Goal: Transaction & Acquisition: Download file/media

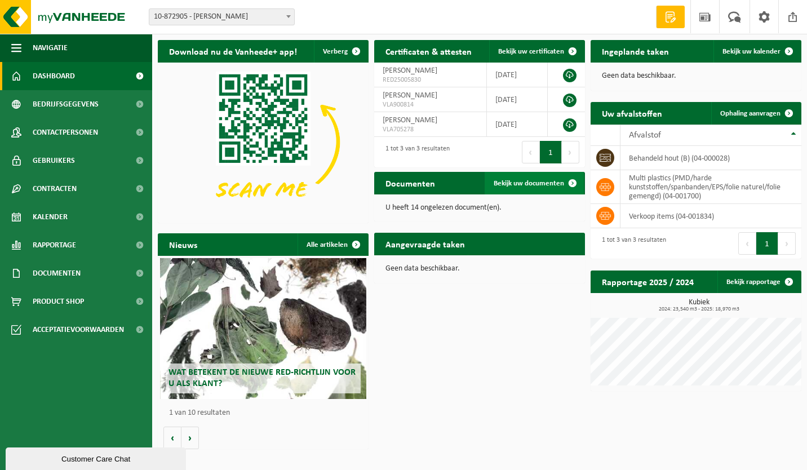
click at [515, 184] on span "Bekijk uw documenten" at bounding box center [529, 183] width 70 height 7
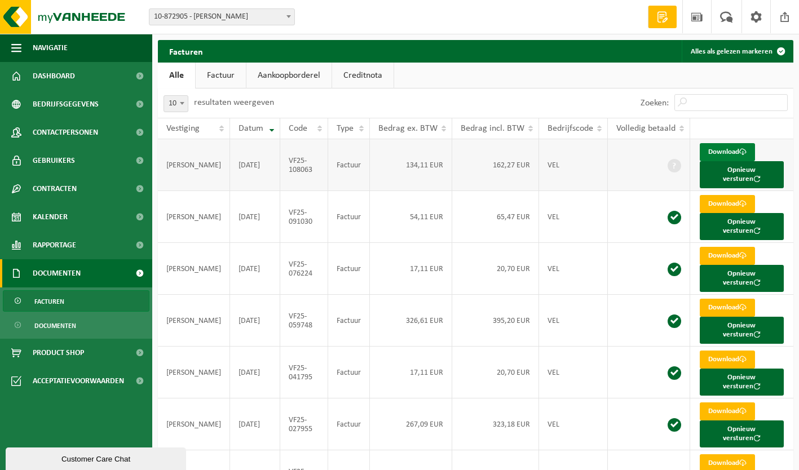
click at [714, 152] on link "Download" at bounding box center [727, 152] width 55 height 18
click at [701, 196] on link "Download" at bounding box center [727, 204] width 55 height 18
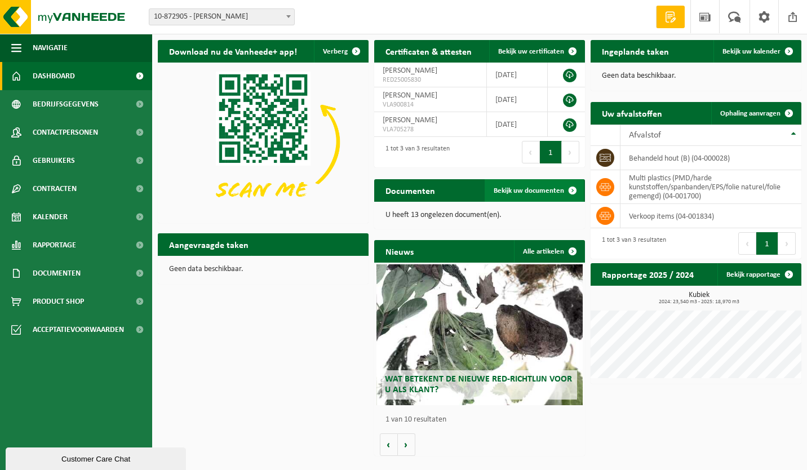
click at [522, 188] on span "Bekijk uw documenten" at bounding box center [529, 190] width 70 height 7
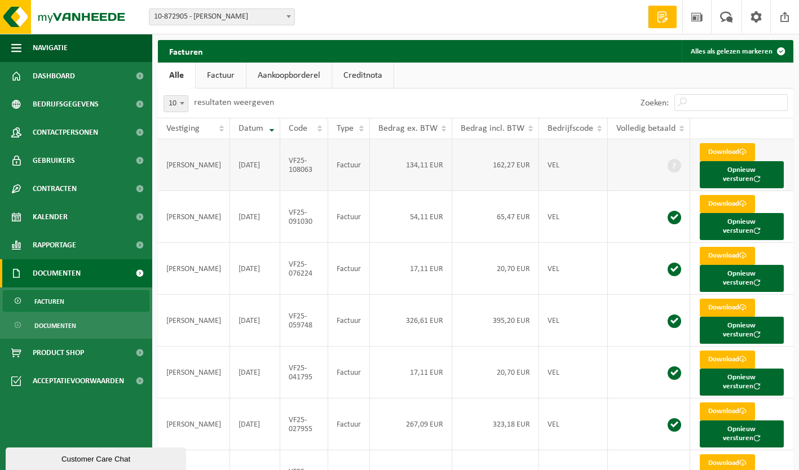
click at [294, 157] on td "VF25-108063" at bounding box center [304, 165] width 48 height 52
click at [237, 155] on td "[DATE]" at bounding box center [255, 165] width 50 height 52
click at [700, 149] on link "Download" at bounding box center [727, 152] width 55 height 18
